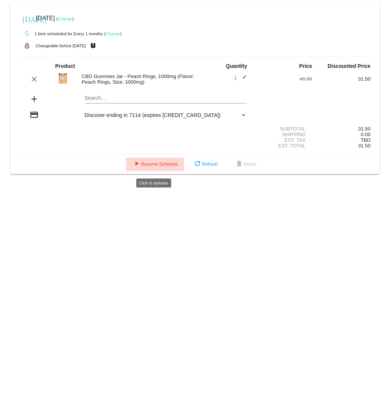
click at [149, 166] on span "play_arrow Resume Schedule" at bounding box center [155, 164] width 46 height 5
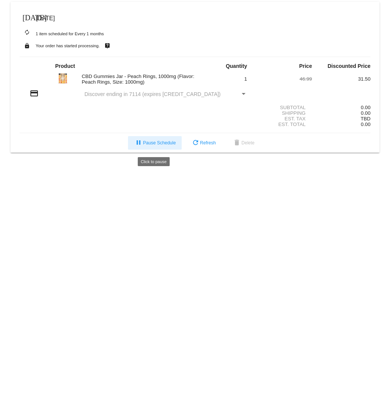
click at [147, 144] on span "pause Pause Schedule" at bounding box center [155, 142] width 42 height 5
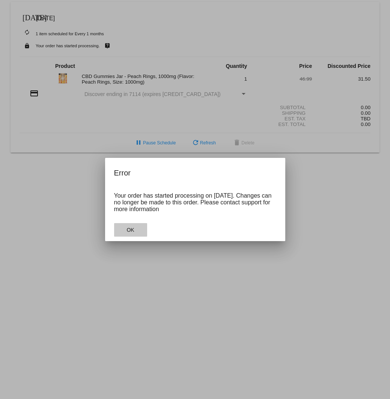
click at [137, 230] on button "OK" at bounding box center [130, 230] width 33 height 14
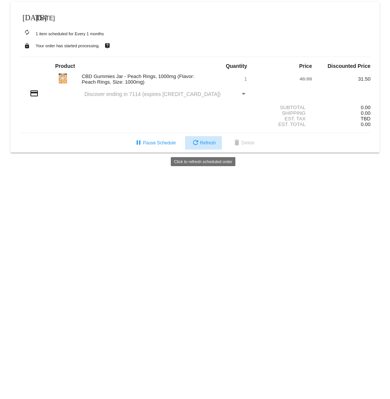
click at [211, 146] on span "refresh Refresh" at bounding box center [203, 142] width 25 height 5
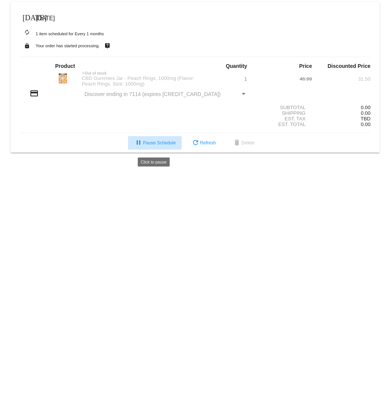
click at [168, 146] on span "pause Pause Schedule" at bounding box center [155, 142] width 42 height 5
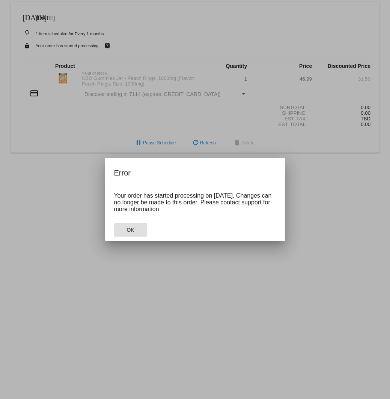
click at [135, 234] on button "OK" at bounding box center [130, 230] width 33 height 14
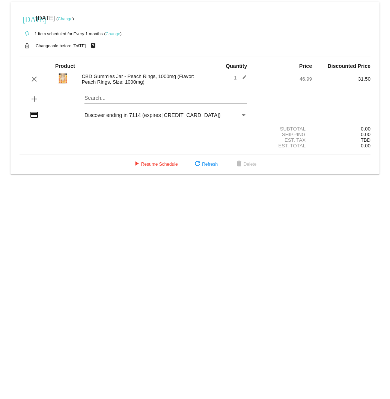
click at [78, 47] on small "Changeable before [DATE]" at bounding box center [61, 46] width 50 height 5
click at [98, 46] on mat-icon "live_help" at bounding box center [93, 46] width 9 height 10
click at [98, 47] on mat-icon "live_help" at bounding box center [93, 46] width 9 height 10
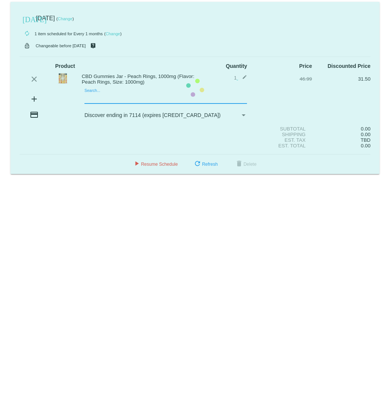
click at [108, 99] on mat-card "today Aug 10 2025 ( Change ) autorenew 1 item scheduled for Every 1 months ( Ch…" at bounding box center [195, 88] width 369 height 172
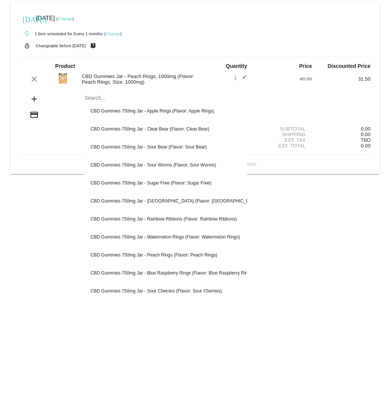
click at [92, 91] on div "Search..." at bounding box center [165, 96] width 162 height 15
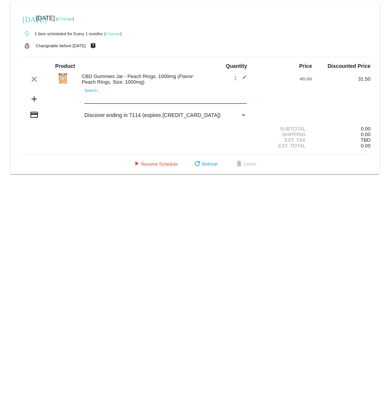
click at [92, 92] on div "Search..." at bounding box center [165, 96] width 162 height 15
click at [88, 91] on div "Search..." at bounding box center [165, 96] width 162 height 15
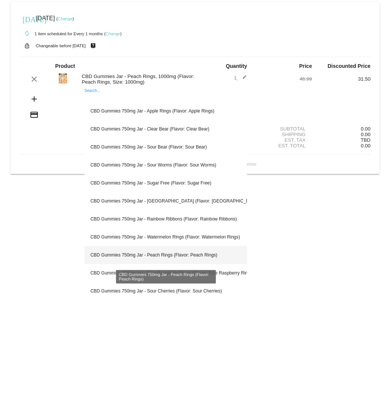
click at [150, 257] on div "CBD Gummies 750mg Jar - Peach Rings (Flavor: Peach Rings)" at bounding box center [165, 255] width 162 height 18
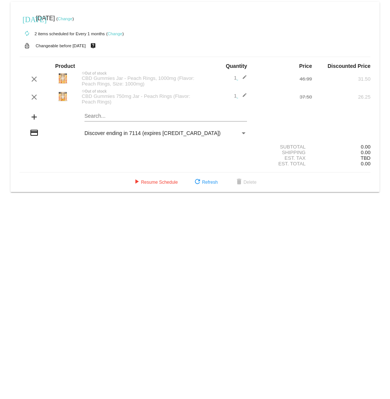
click at [245, 96] on mat-icon "edit" at bounding box center [242, 97] width 9 height 9
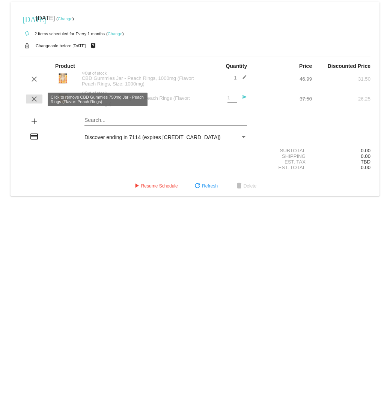
click at [31, 99] on mat-icon "clear" at bounding box center [34, 99] width 9 height 9
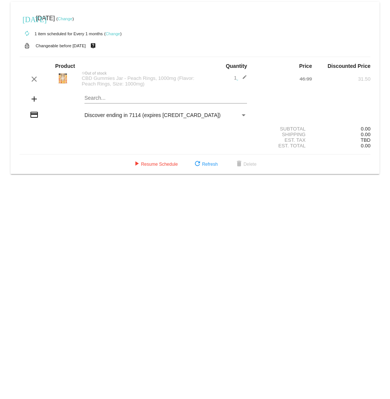
click at [93, 100] on mat-card "today Aug 10 2025 ( Change ) autorenew 1 item scheduled for Every 1 months ( Ch…" at bounding box center [195, 88] width 369 height 172
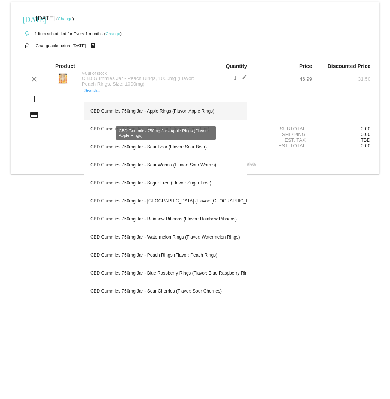
click at [157, 112] on div "CBD Gummies 750mg Jar - Apple Rings (Flavor: Apple Rings)" at bounding box center [165, 111] width 162 height 18
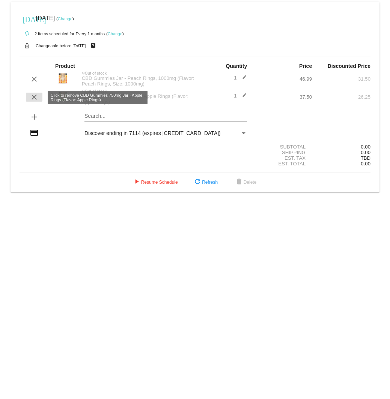
click at [35, 99] on mat-icon "clear" at bounding box center [34, 97] width 9 height 9
